Goal: Task Accomplishment & Management: Use online tool/utility

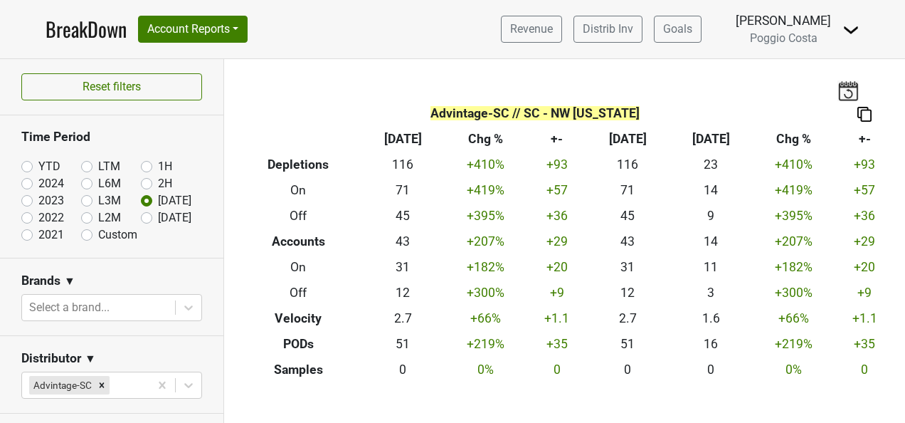
scroll to position [498, 0]
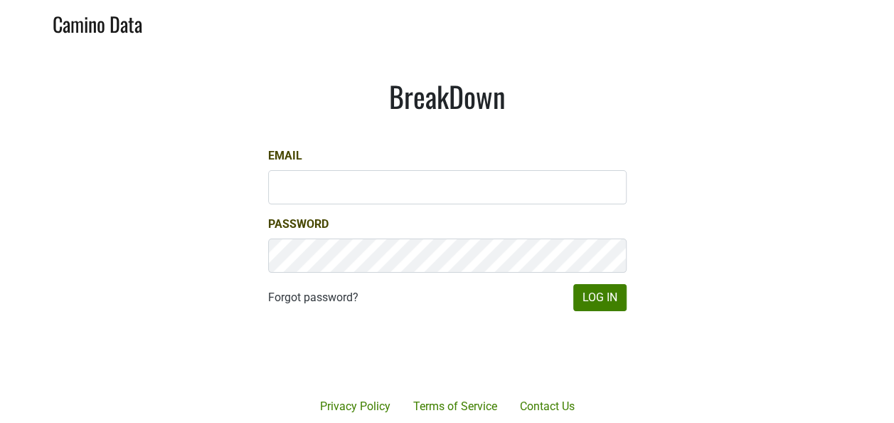
click at [619, 313] on div at bounding box center [500, 353] width 292 height 162
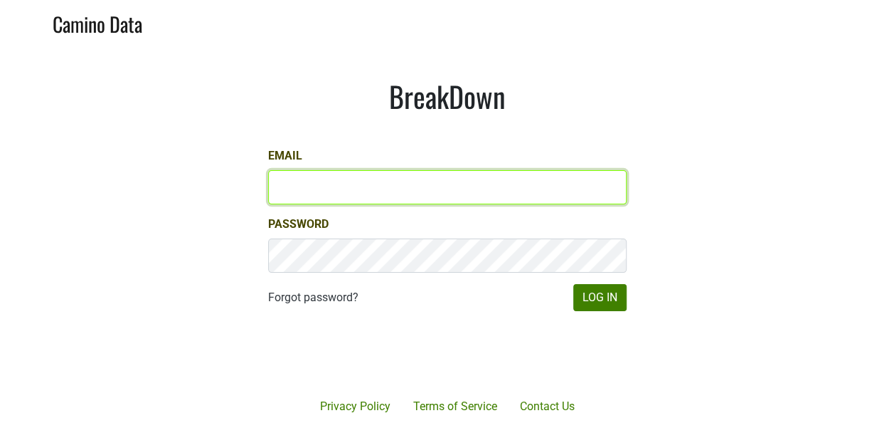
click at [448, 199] on input "Email" at bounding box center [447, 187] width 359 height 34
type input "[PERSON_NAME][EMAIL_ADDRESS][DOMAIN_NAME]"
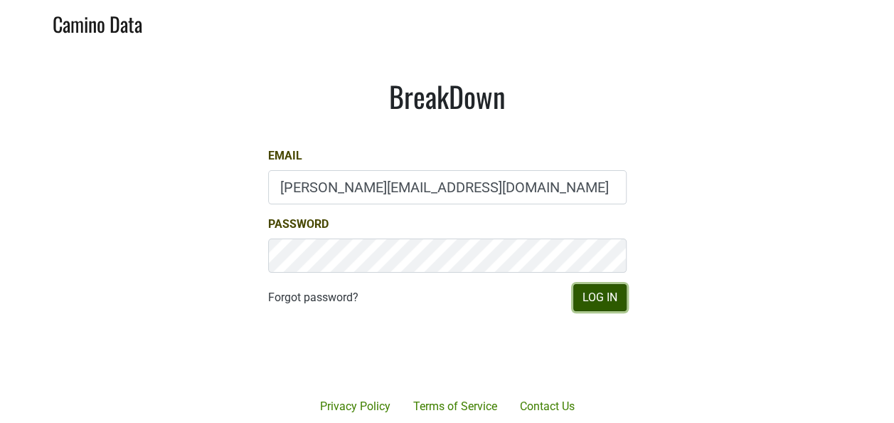
click at [600, 298] on button "Log In" at bounding box center [599, 297] width 53 height 27
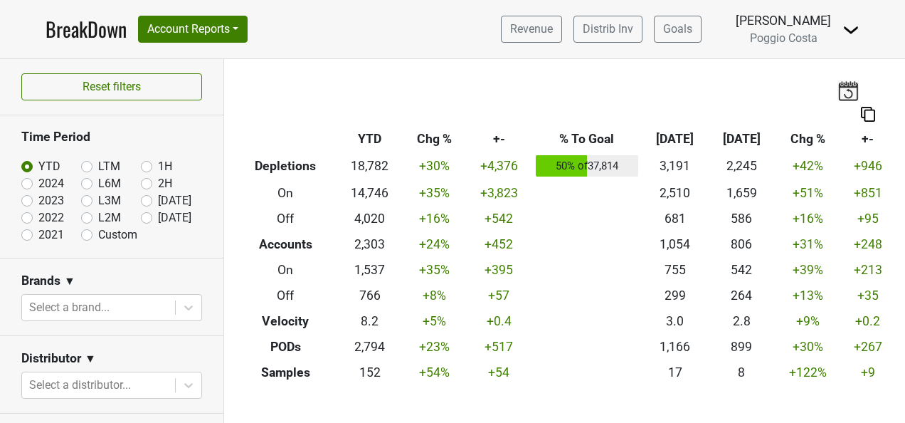
click at [158, 216] on label "[DATE]" at bounding box center [174, 217] width 33 height 17
click at [141, 216] on input "[DATE]" at bounding box center [169, 216] width 57 height 14
radio input "true"
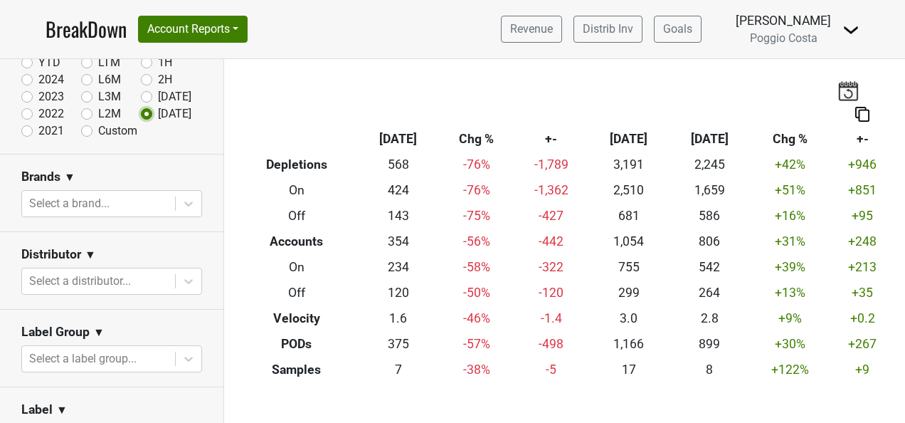
scroll to position [142, 0]
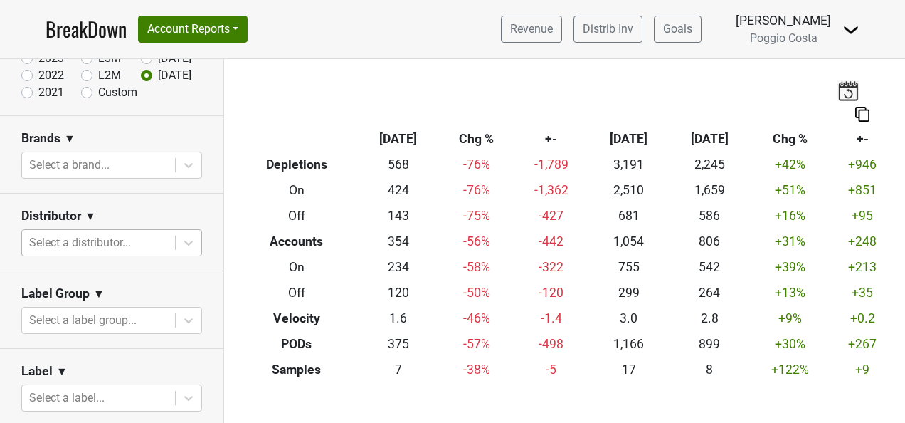
click at [126, 235] on div at bounding box center [98, 243] width 139 height 20
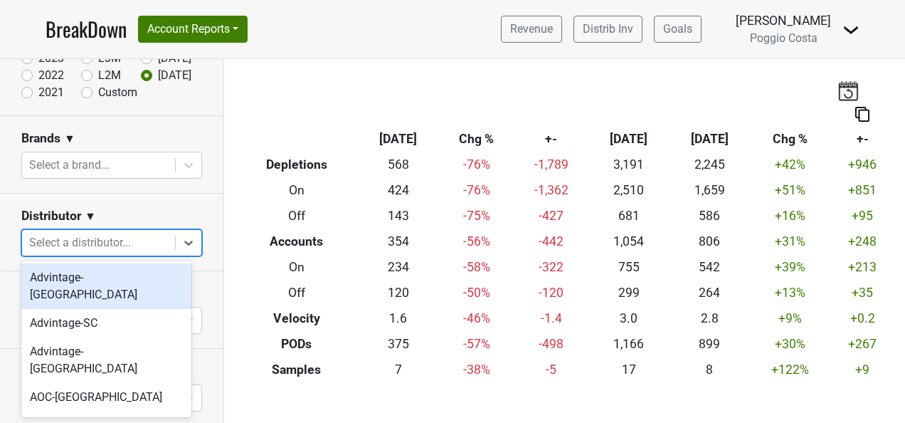
click at [135, 282] on div "Advintage-[GEOGRAPHIC_DATA]" at bounding box center [106, 286] width 170 height 46
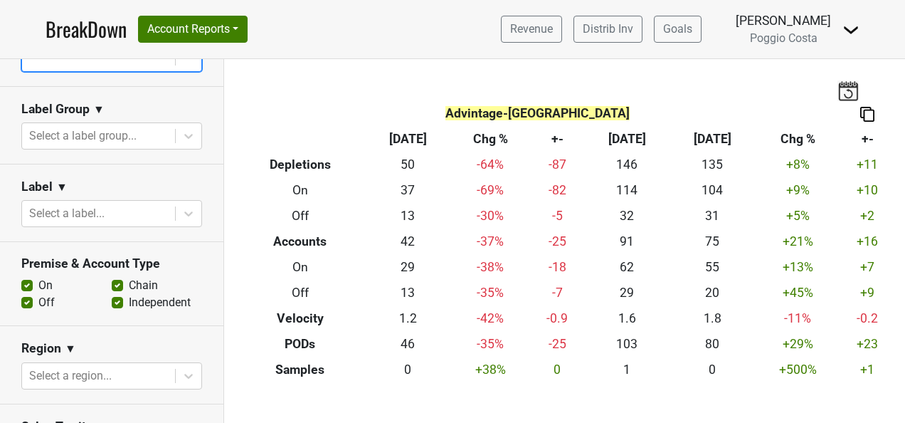
scroll to position [427, 0]
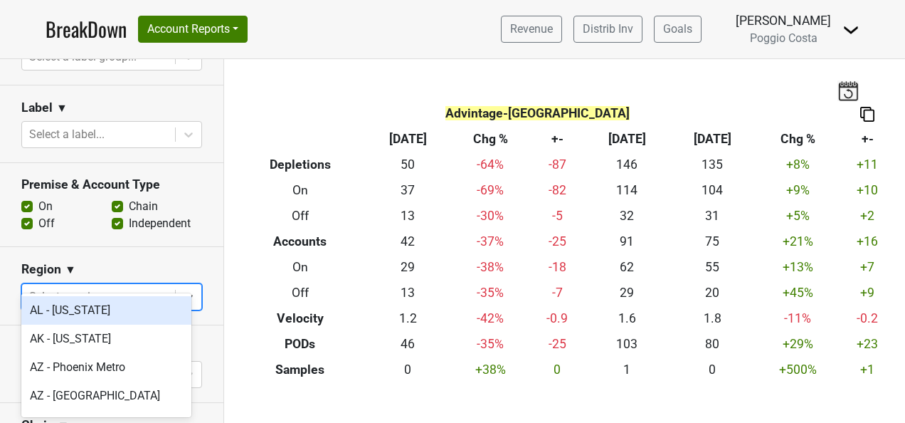
click at [135, 287] on div at bounding box center [98, 297] width 139 height 20
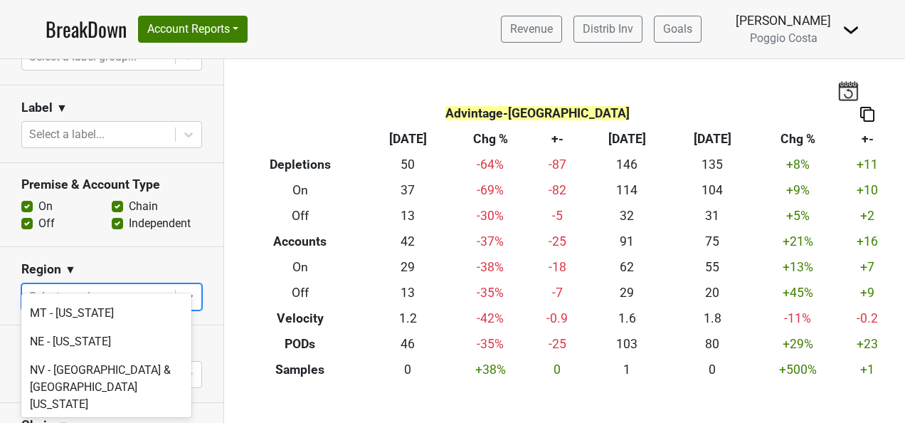
scroll to position [2988, 0]
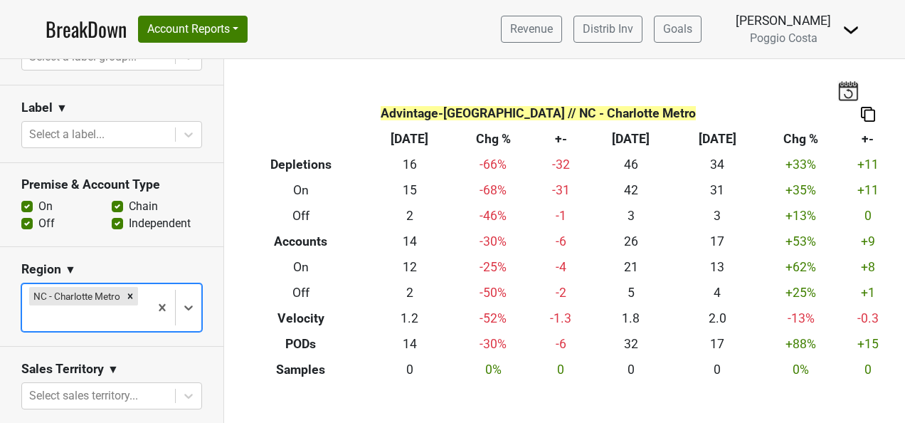
scroll to position [285, 0]
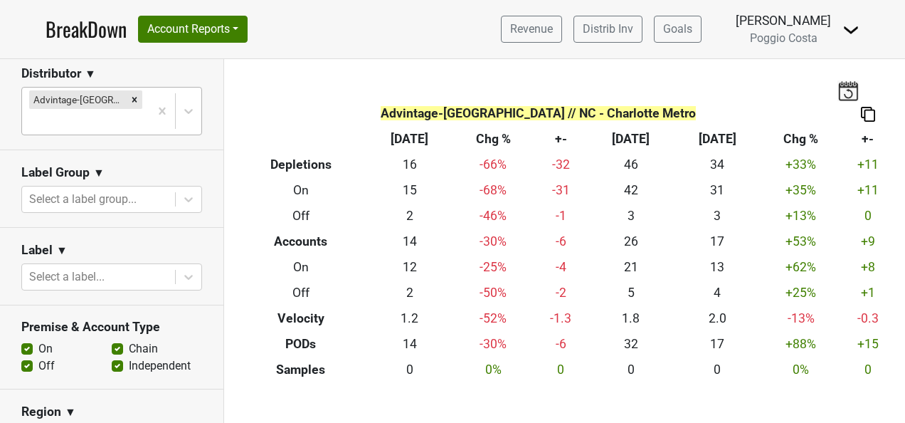
click at [125, 112] on div at bounding box center [85, 122] width 113 height 20
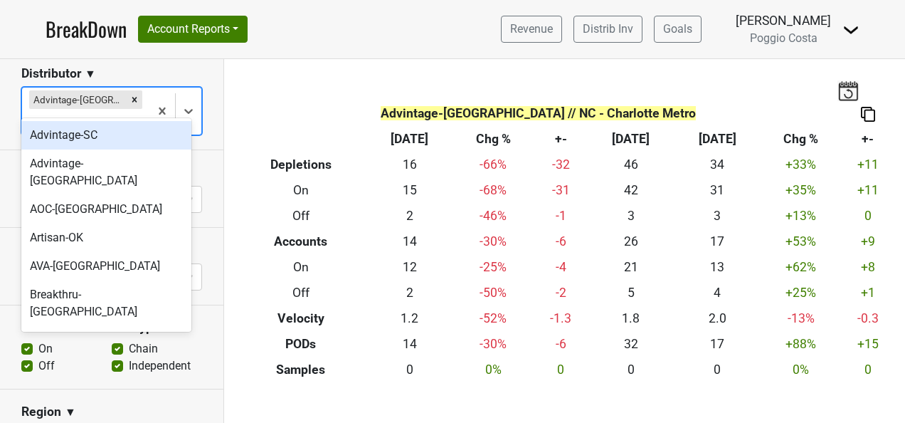
click at [125, 130] on div "Advintage-SC" at bounding box center [106, 135] width 170 height 28
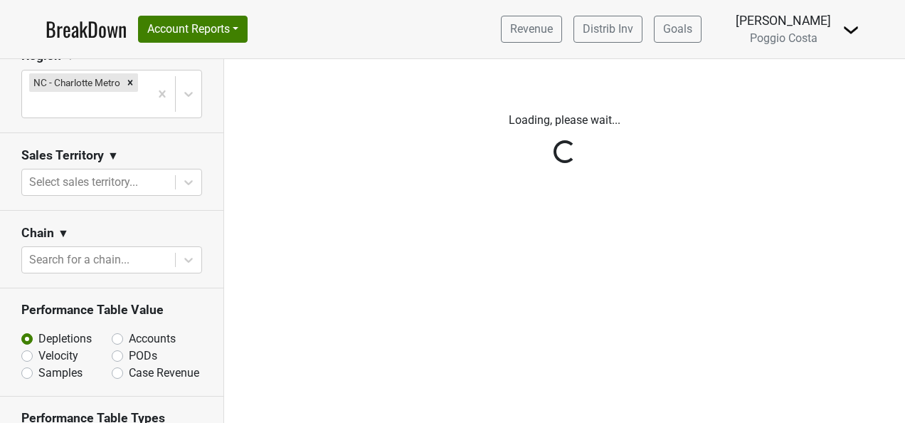
scroll to position [569, 0]
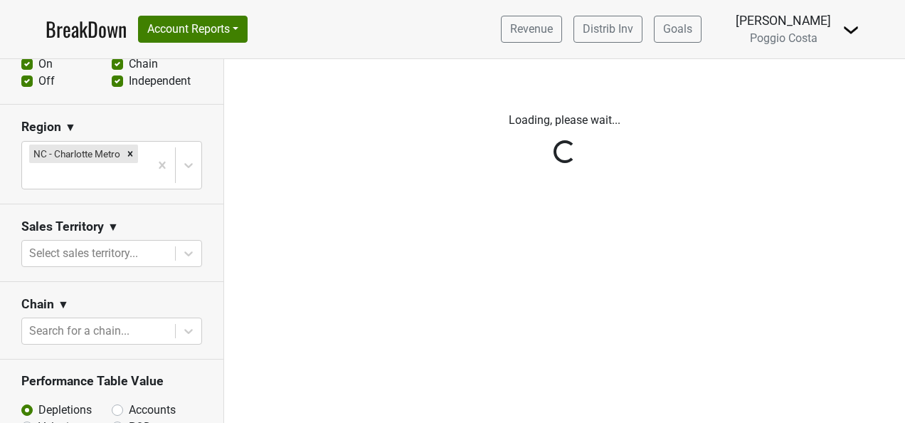
click at [118, 176] on div "Reset filters Time Period YTD LTM 1H 2024 L6M 2H 2023 L3M Jul '25 2022 L2M Aug …" at bounding box center [112, 241] width 224 height 364
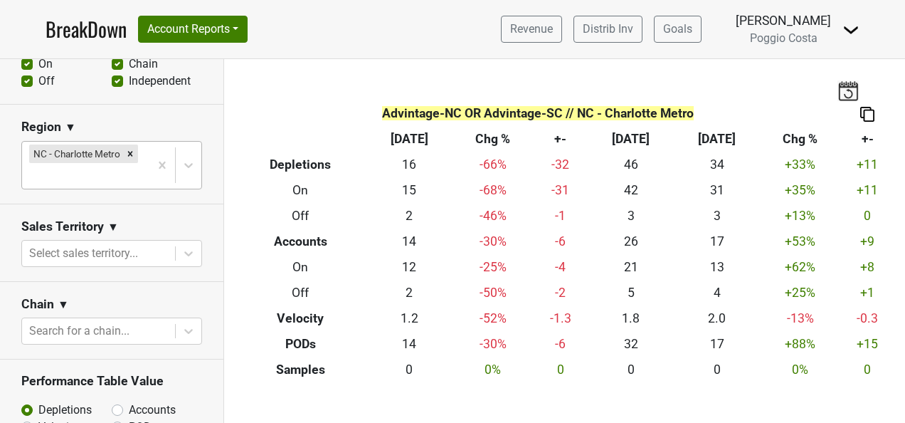
click at [132, 171] on div "NC - Charlotte Metro" at bounding box center [85, 165] width 127 height 47
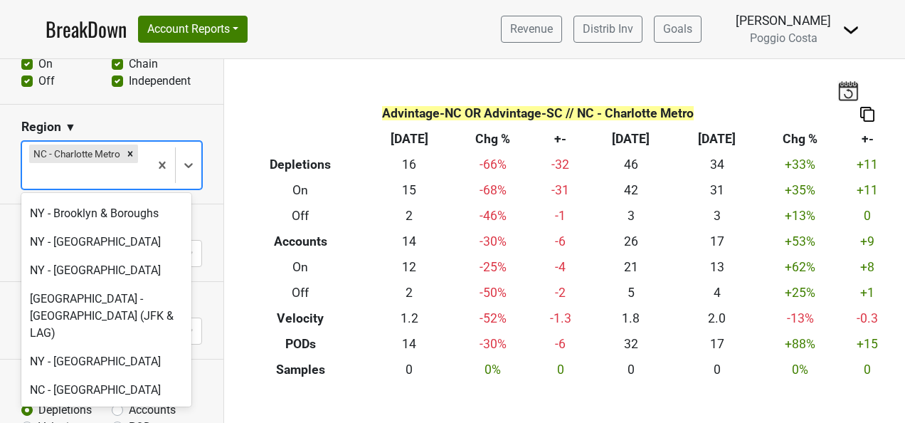
scroll to position [3415, 0]
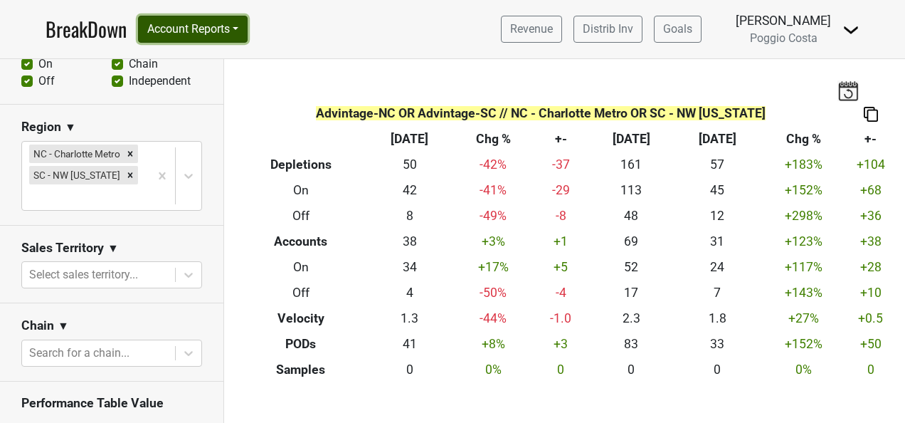
click at [215, 28] on button "Account Reports" at bounding box center [193, 29] width 110 height 27
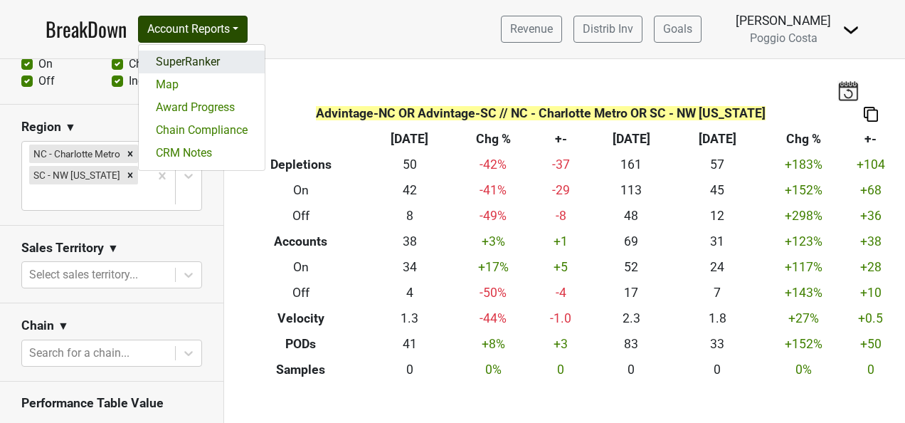
click at [209, 62] on link "SuperRanker" at bounding box center [202, 62] width 126 height 23
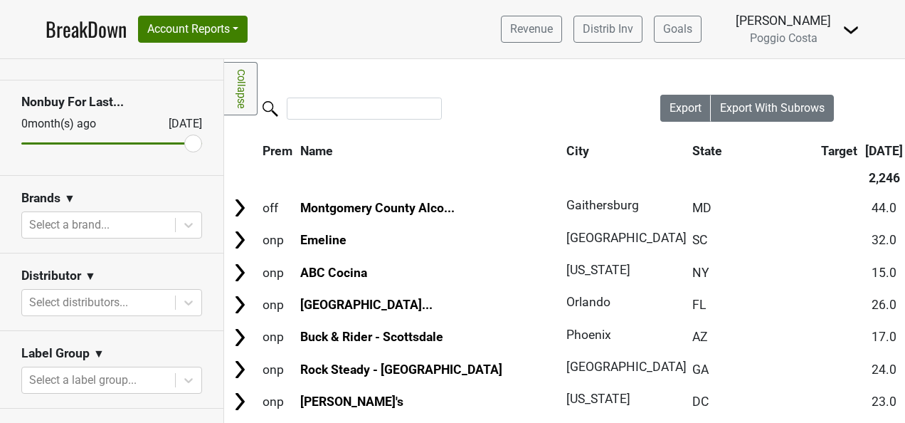
scroll to position [142, 0]
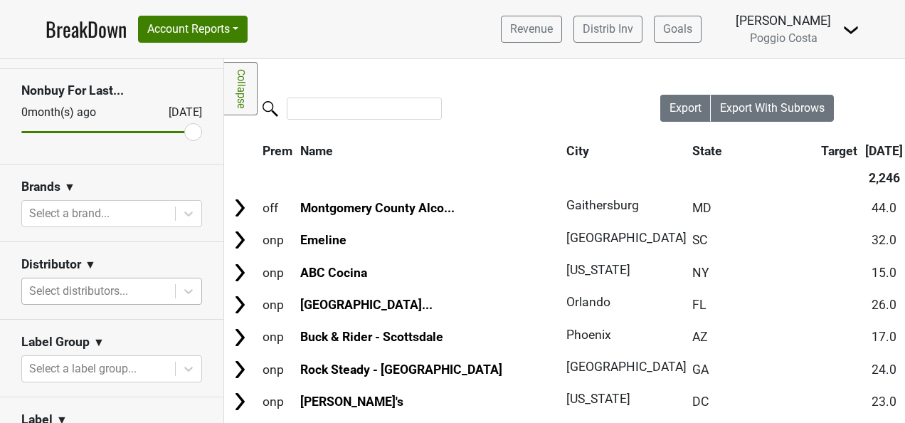
click at [137, 293] on div at bounding box center [98, 291] width 139 height 20
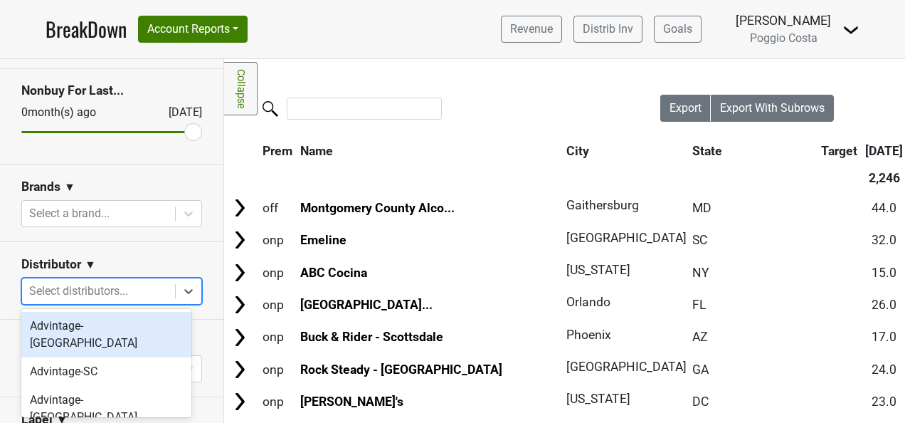
click at [129, 328] on div "Advintage-NC" at bounding box center [106, 335] width 170 height 46
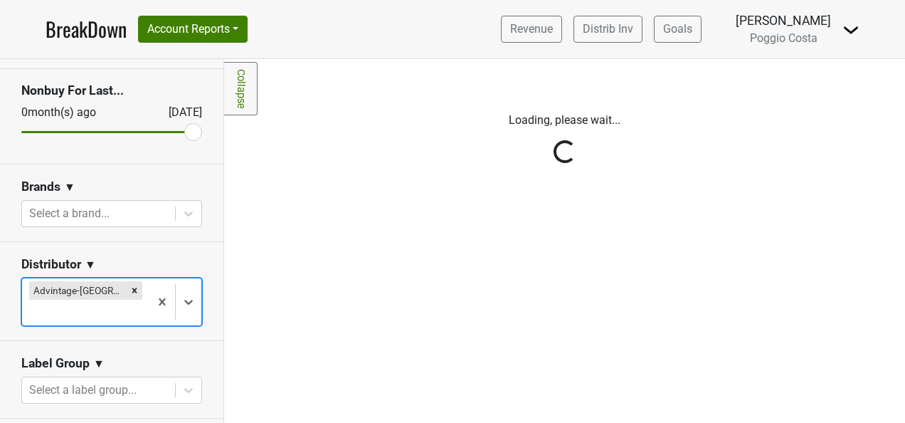
click at [129, 302] on div at bounding box center [85, 312] width 113 height 20
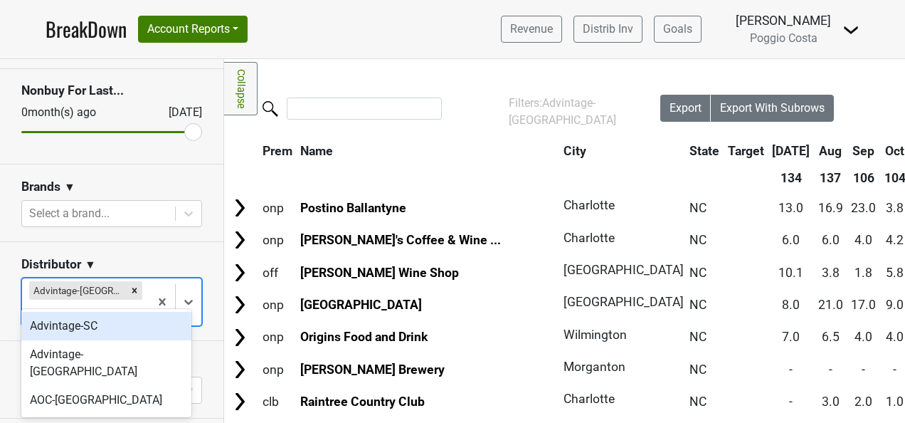
click at [128, 327] on div "Advintage-SC" at bounding box center [106, 326] width 170 height 28
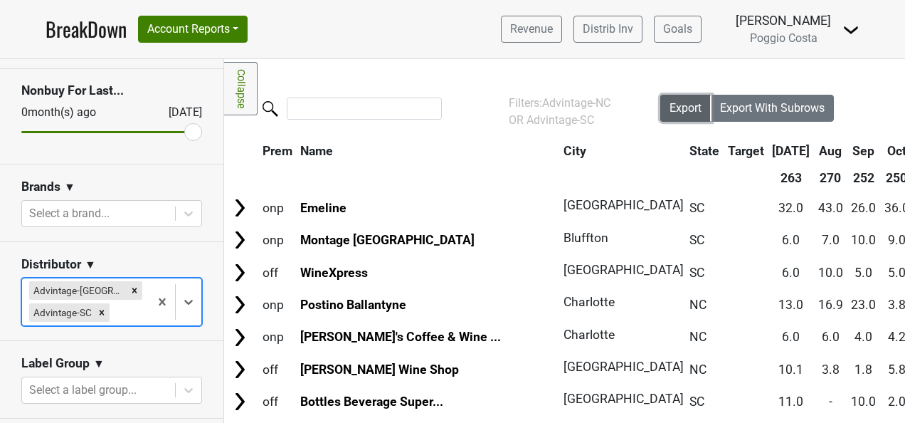
click at [662, 115] on button "Export" at bounding box center [685, 108] width 51 height 27
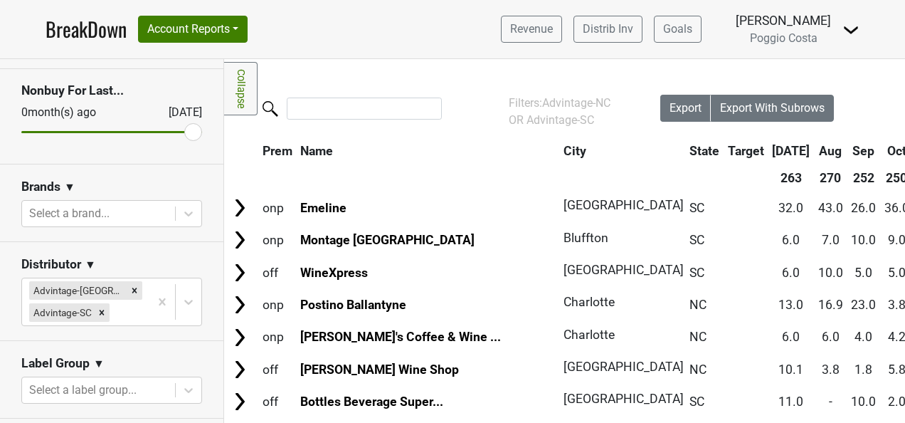
click at [104, 312] on icon "Remove Advintage-SC" at bounding box center [102, 312] width 10 height 10
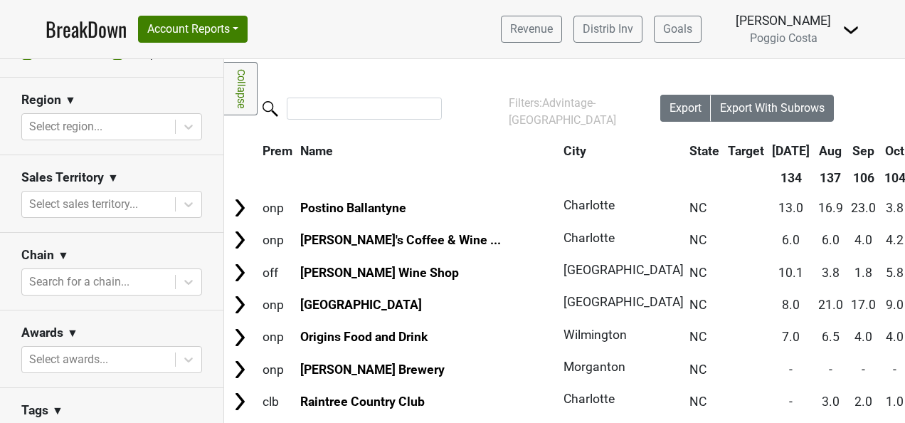
scroll to position [552, 0]
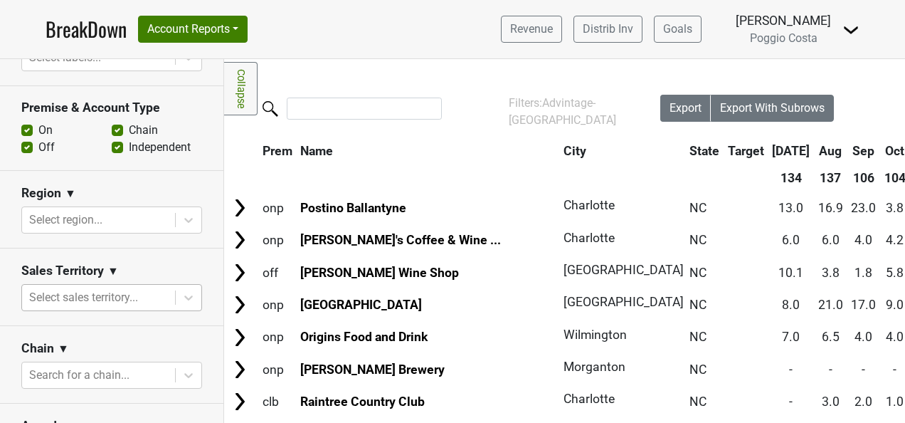
click at [137, 287] on div at bounding box center [98, 297] width 139 height 20
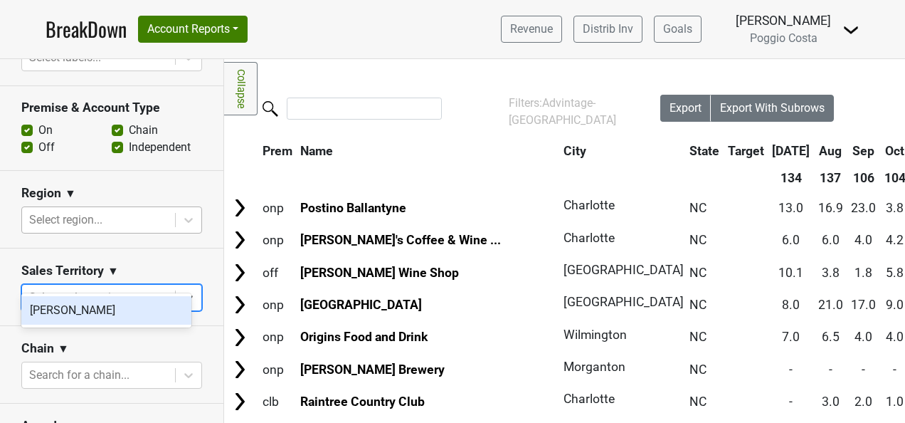
click at [121, 210] on div at bounding box center [98, 220] width 139 height 20
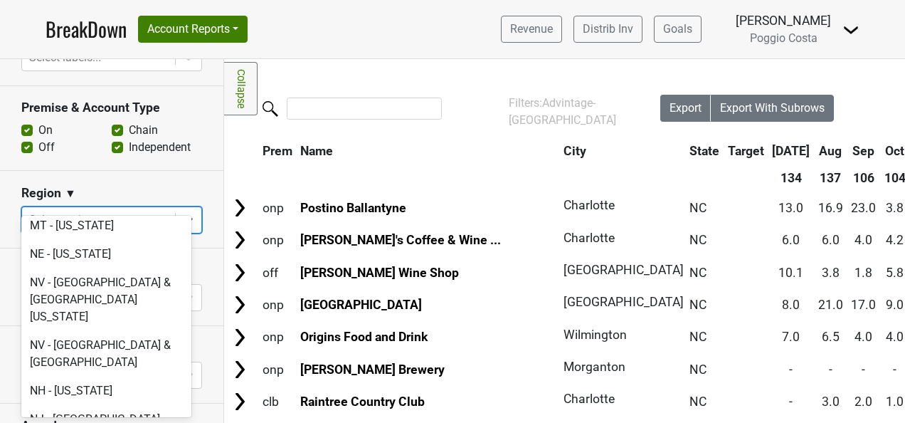
scroll to position [2917, 0]
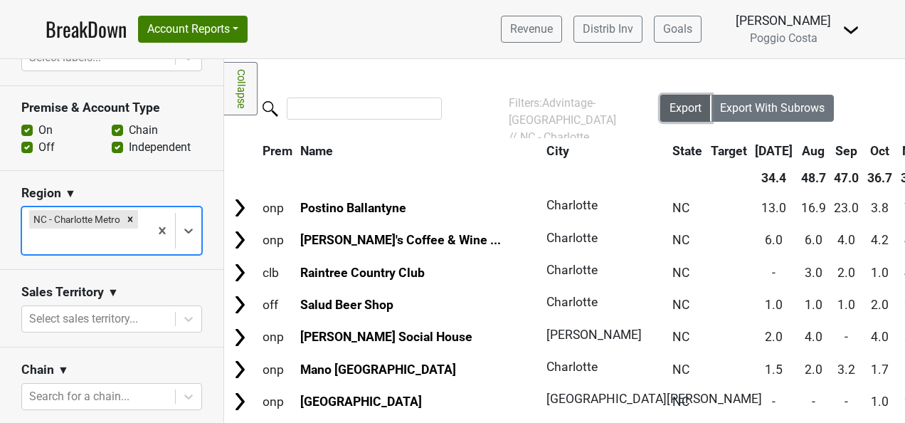
click at [660, 104] on button "Export" at bounding box center [685, 108] width 51 height 27
